Goal: Transaction & Acquisition: Purchase product/service

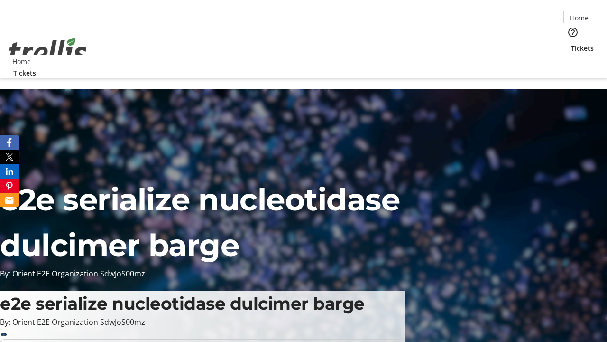
click at [571, 43] on span "Tickets" at bounding box center [582, 48] width 23 height 10
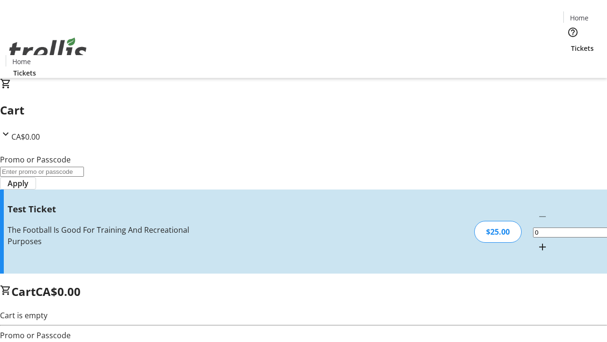
click at [537, 241] on mat-icon "Increment by one" at bounding box center [542, 246] width 11 height 11
type input "1"
